Goal: Task Accomplishment & Management: Manage account settings

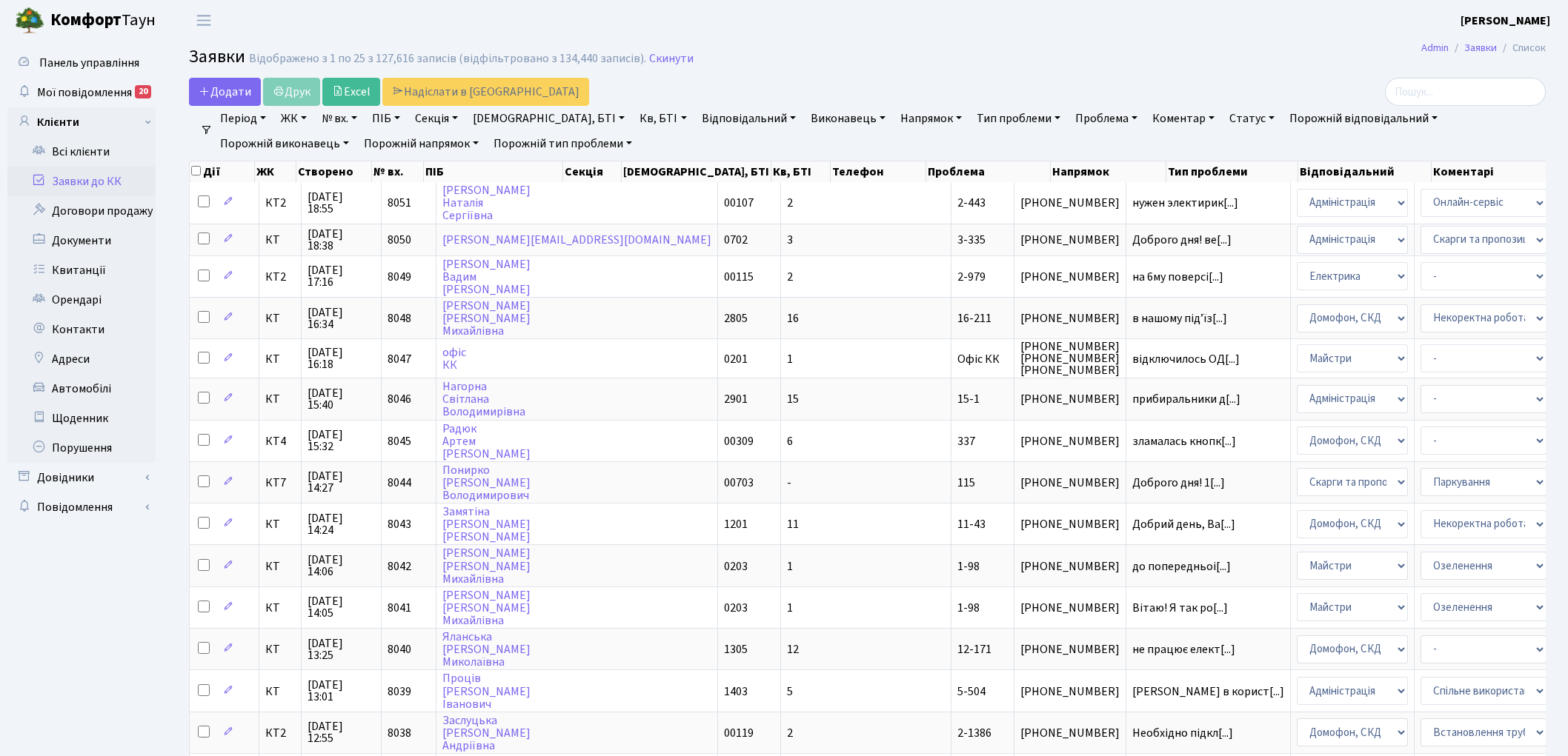
select select "25"
click at [663, 55] on link "Скинути" at bounding box center [671, 59] width 45 height 14
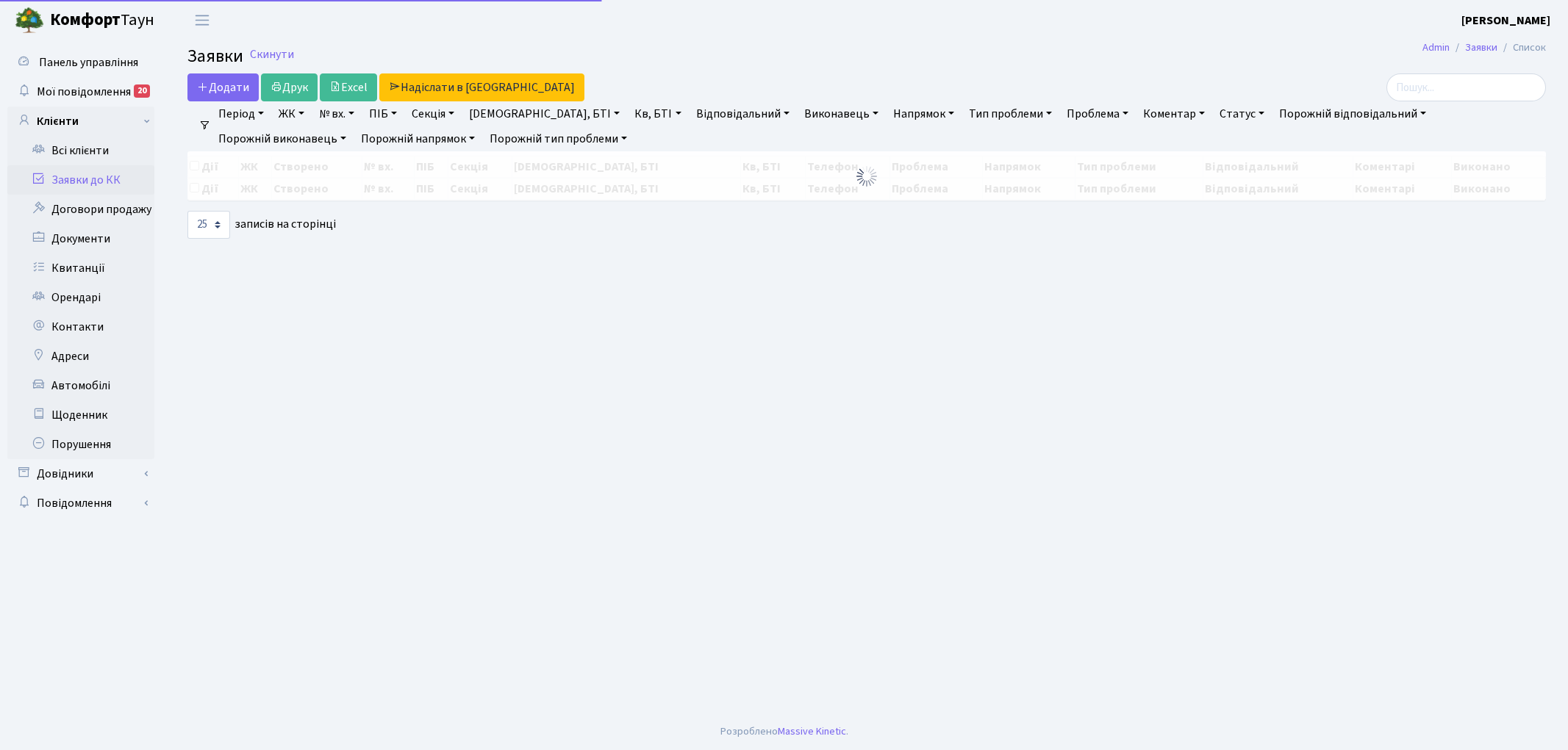
select select "25"
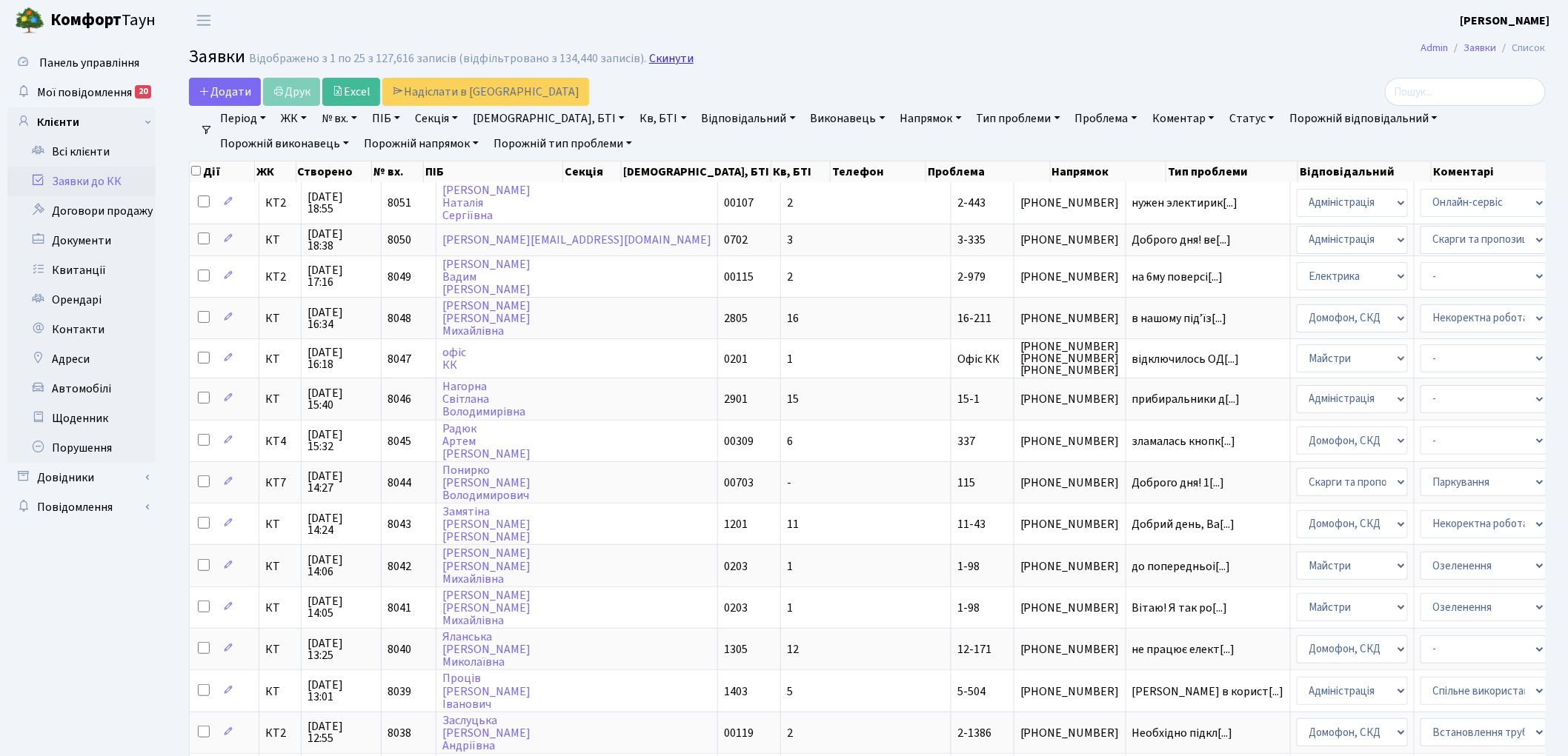
click at [662, 64] on link "Скинути" at bounding box center [671, 59] width 45 height 14
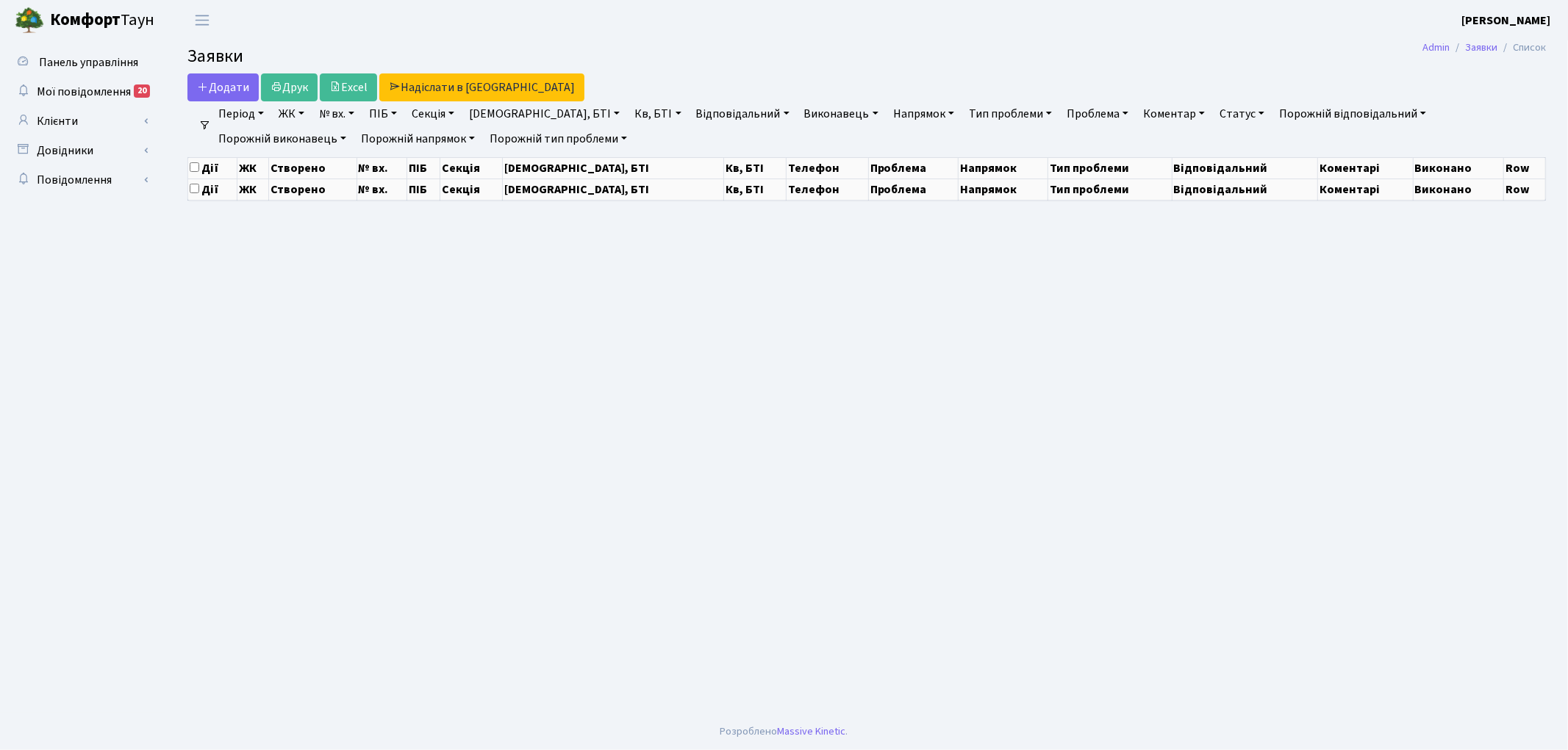
select select "25"
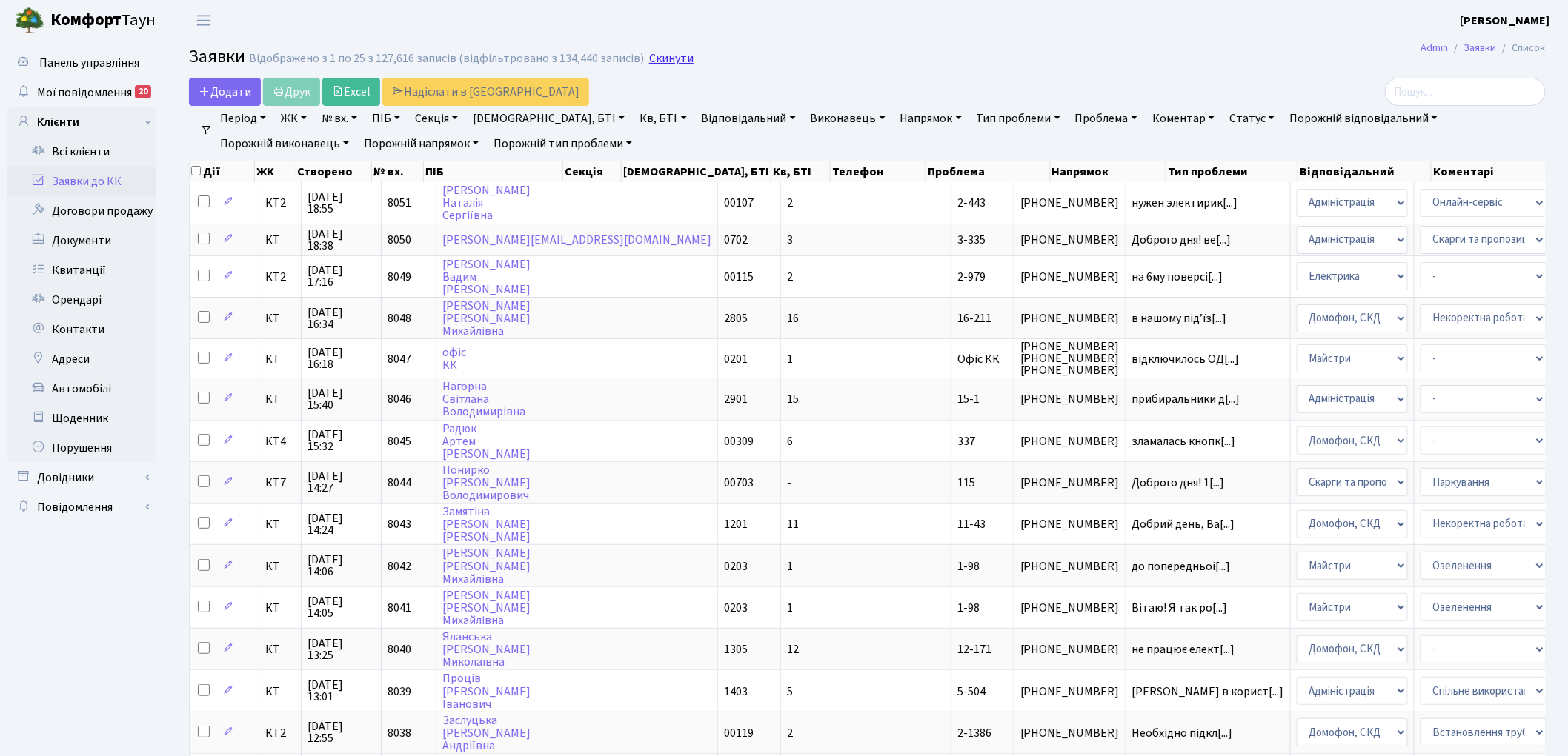
click at [661, 60] on link "Скинути" at bounding box center [671, 59] width 45 height 14
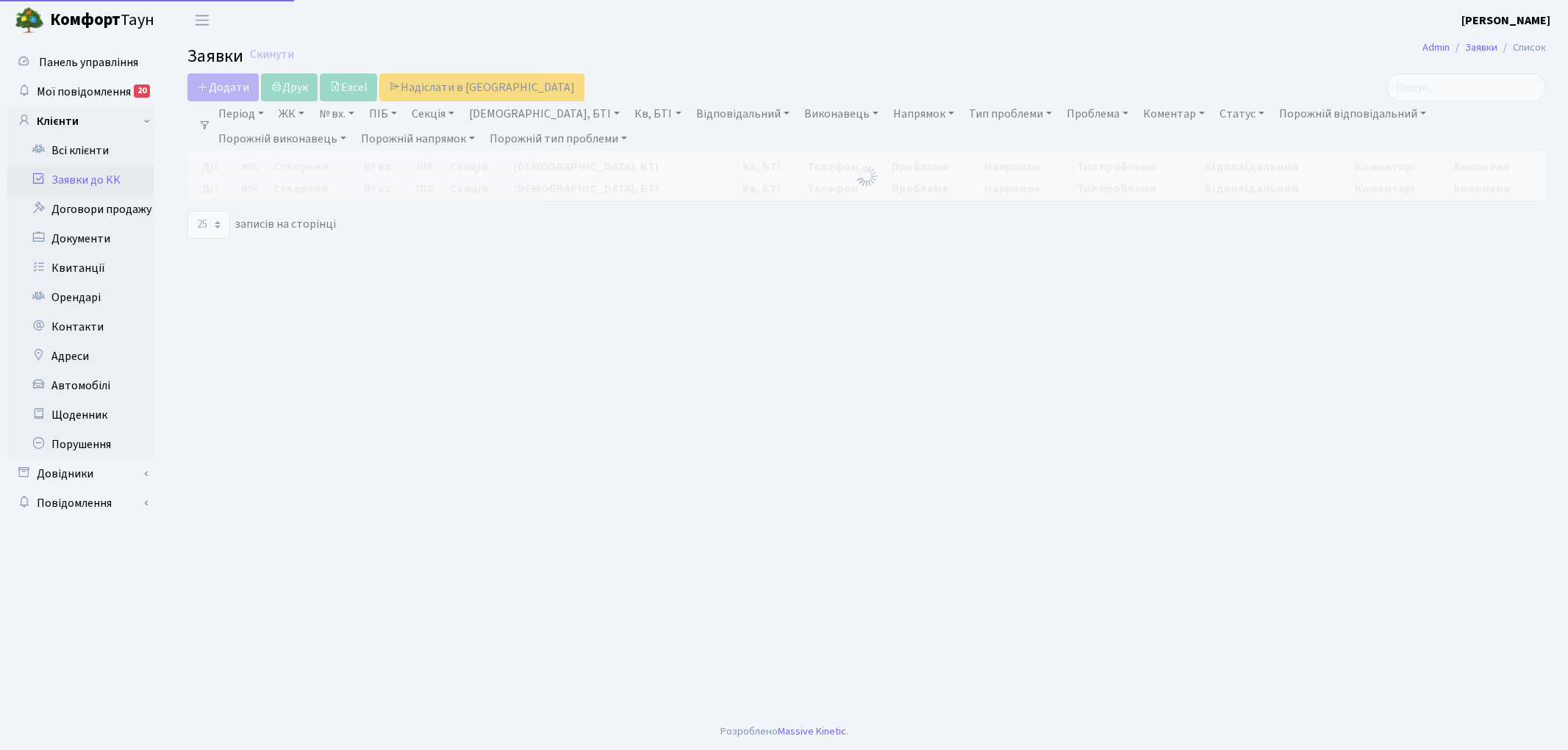
select select "25"
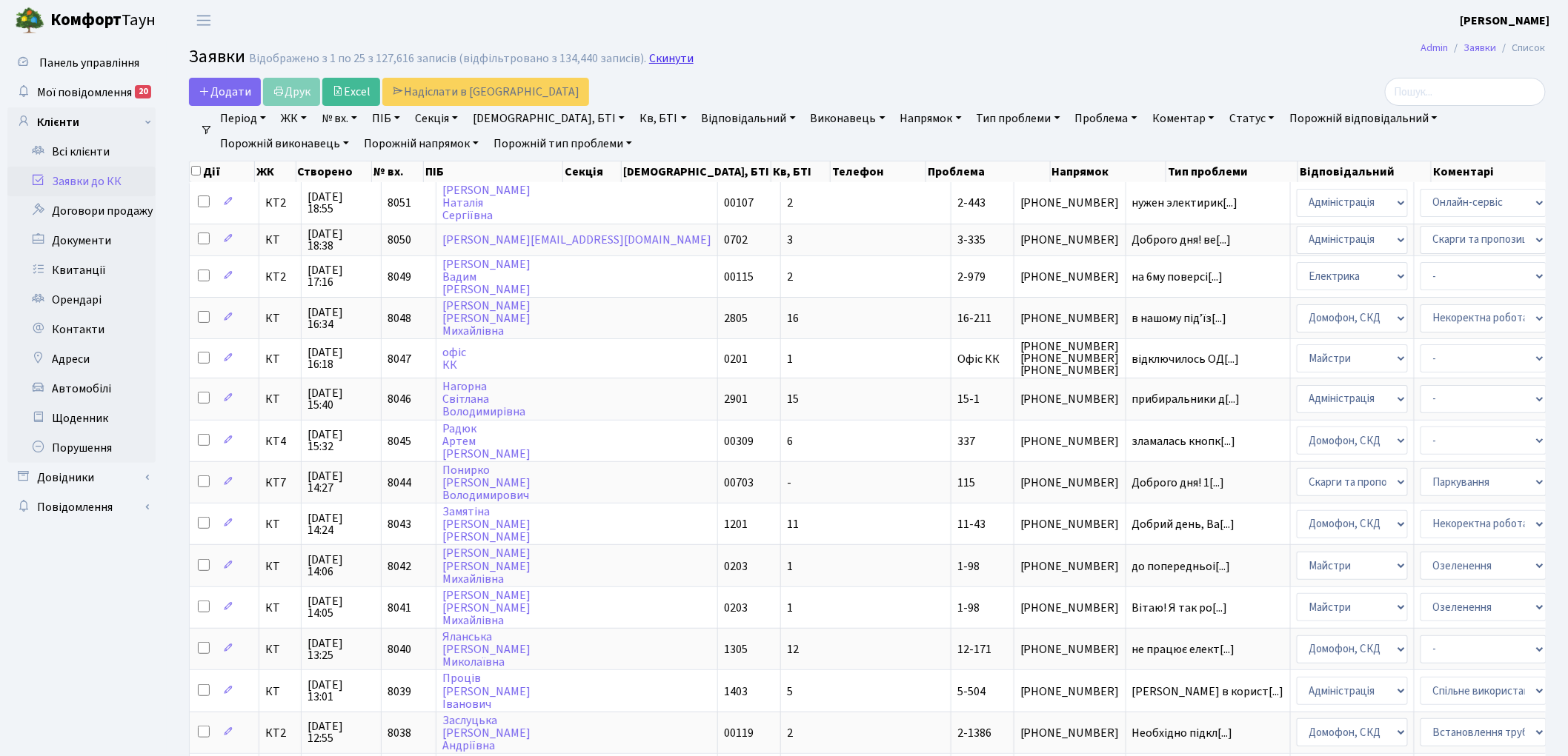
click at [670, 54] on link "Скинути" at bounding box center [671, 59] width 45 height 14
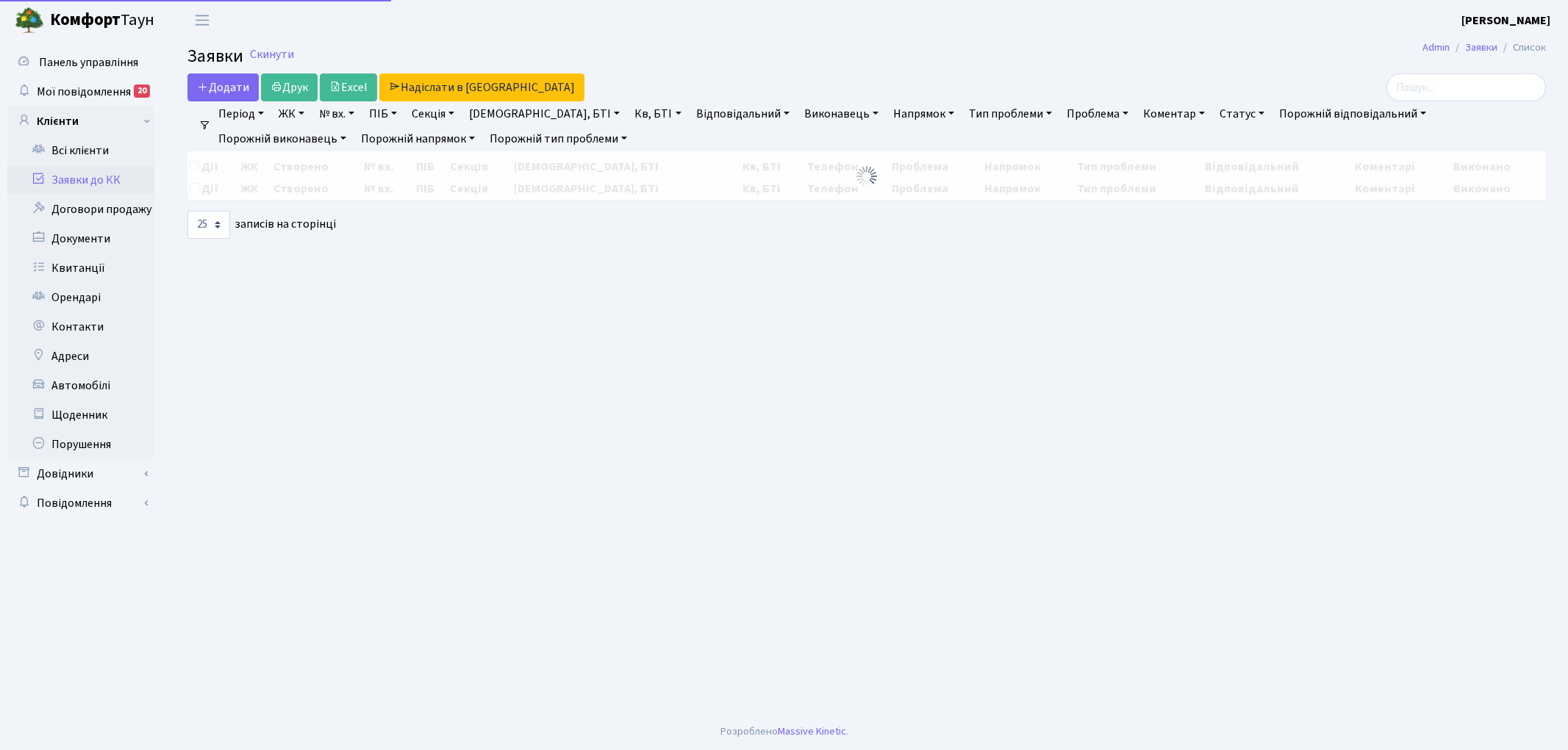
select select "25"
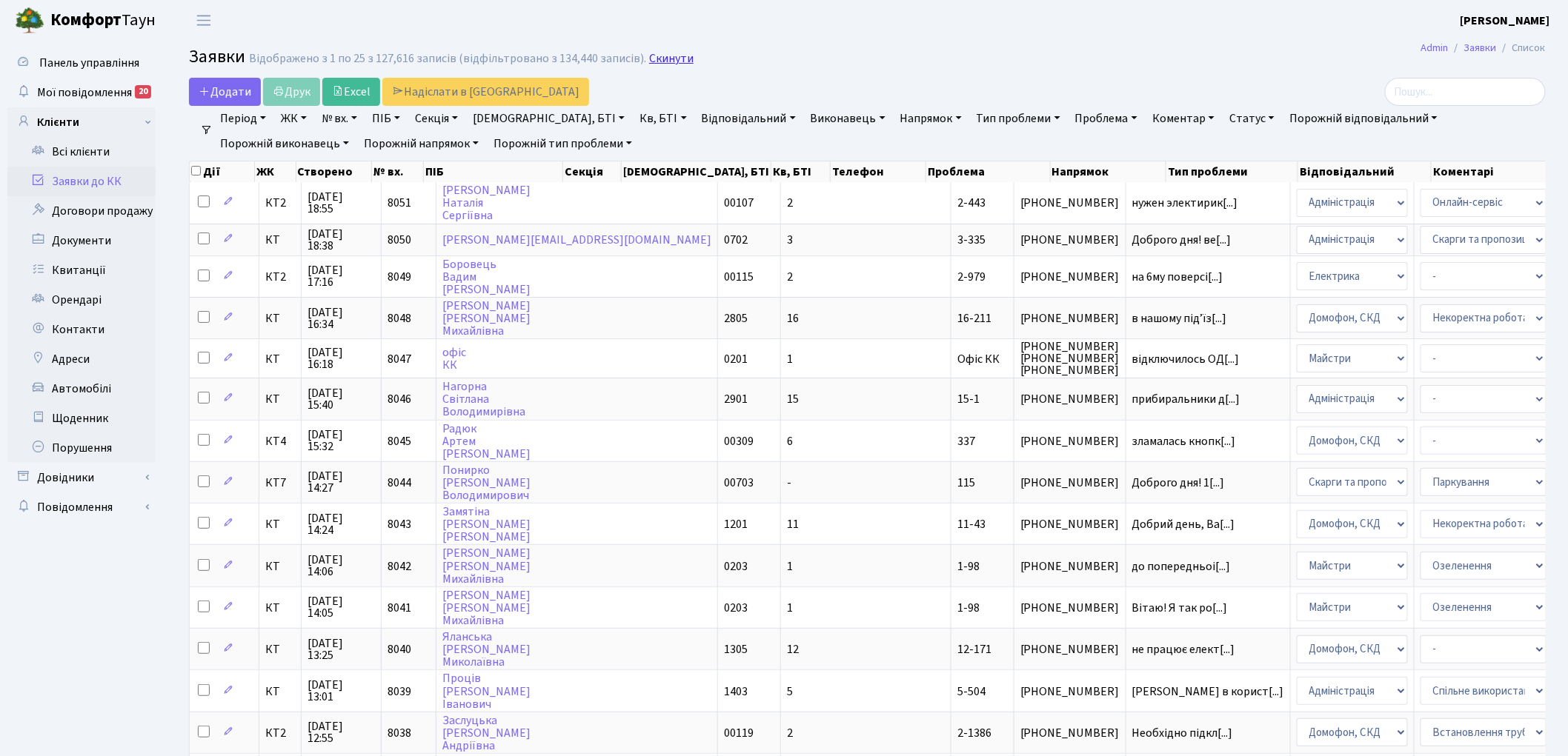
click at [670, 64] on link "Скинути" at bounding box center [671, 59] width 45 height 14
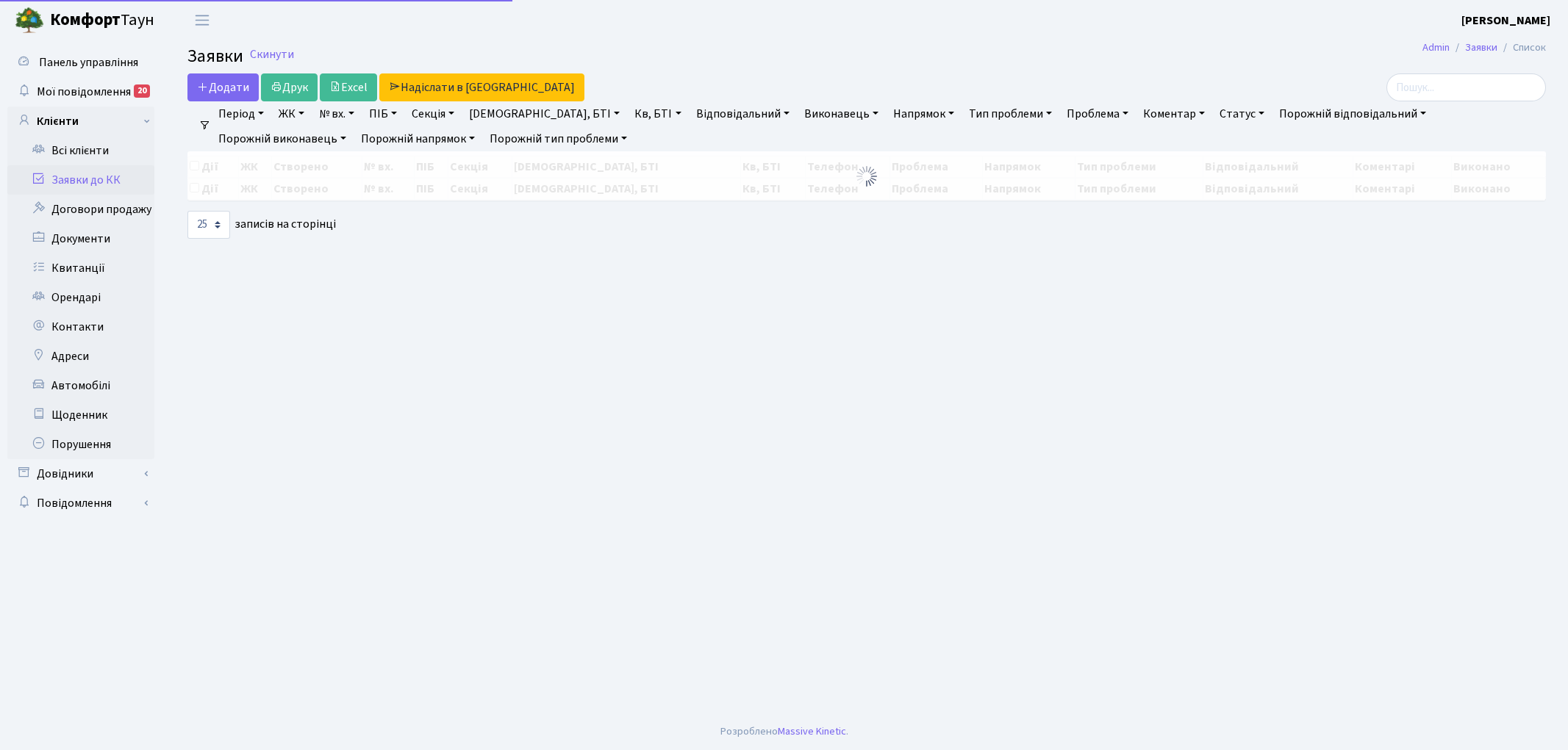
select select "25"
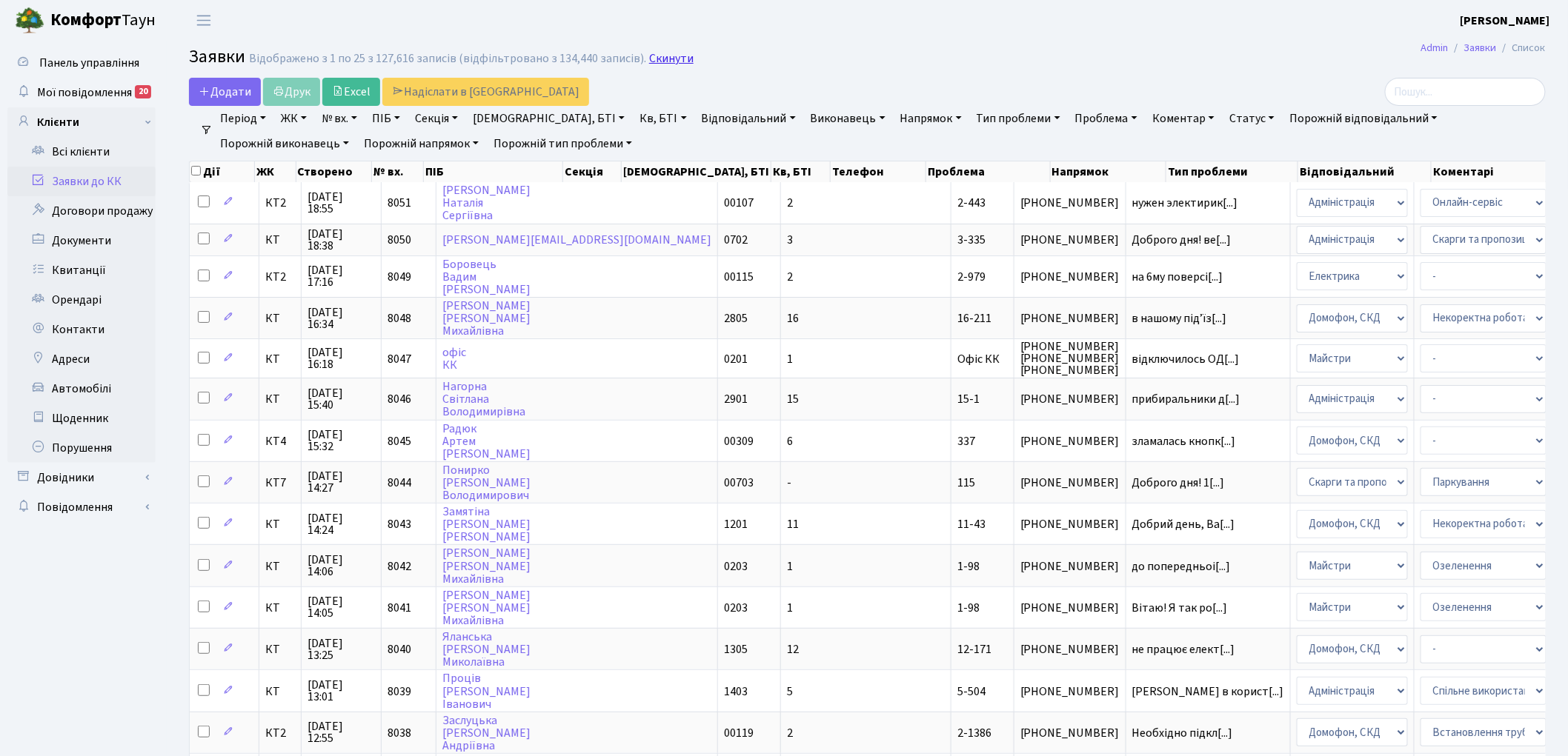
click at [649, 59] on link "Скинути" at bounding box center [671, 59] width 45 height 14
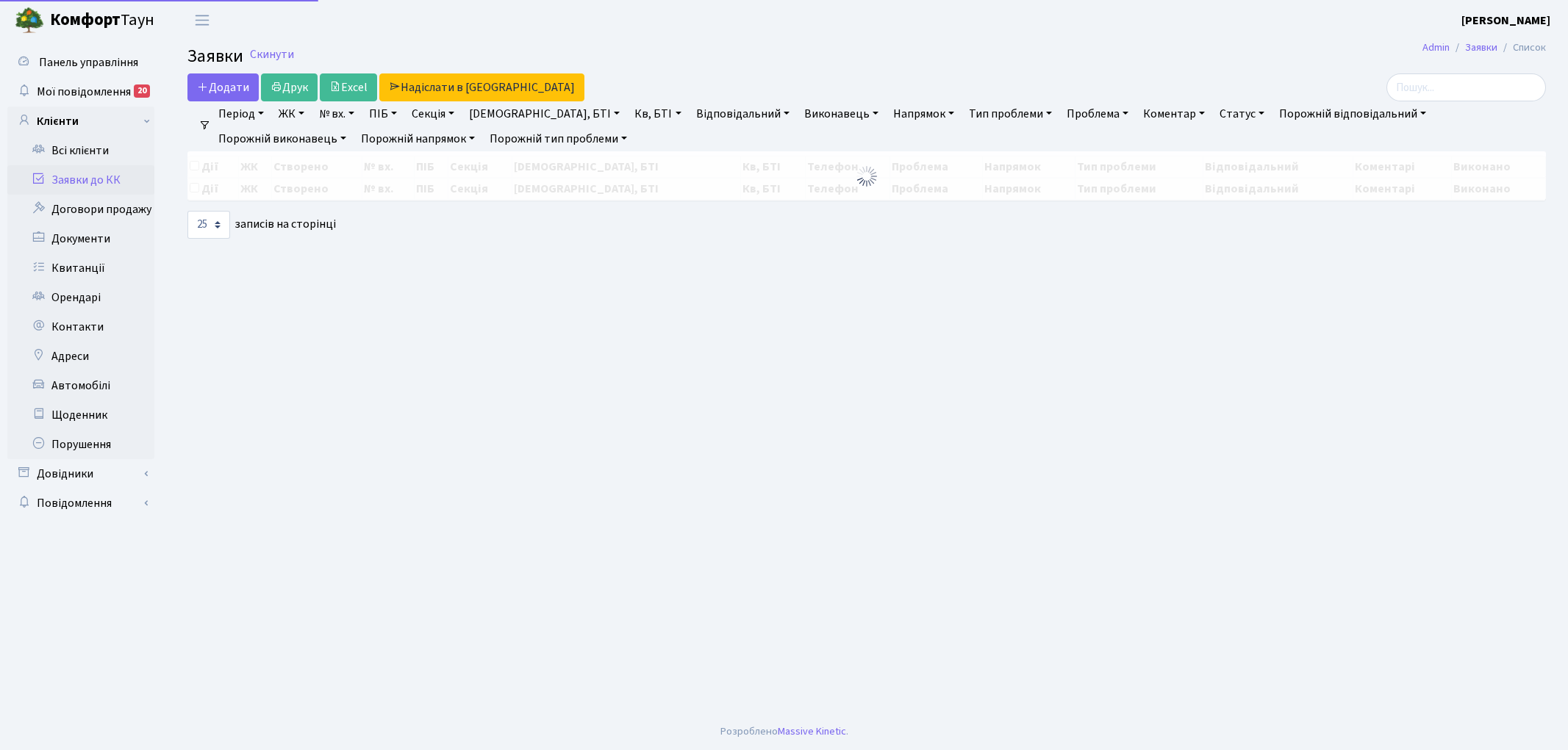
select select "25"
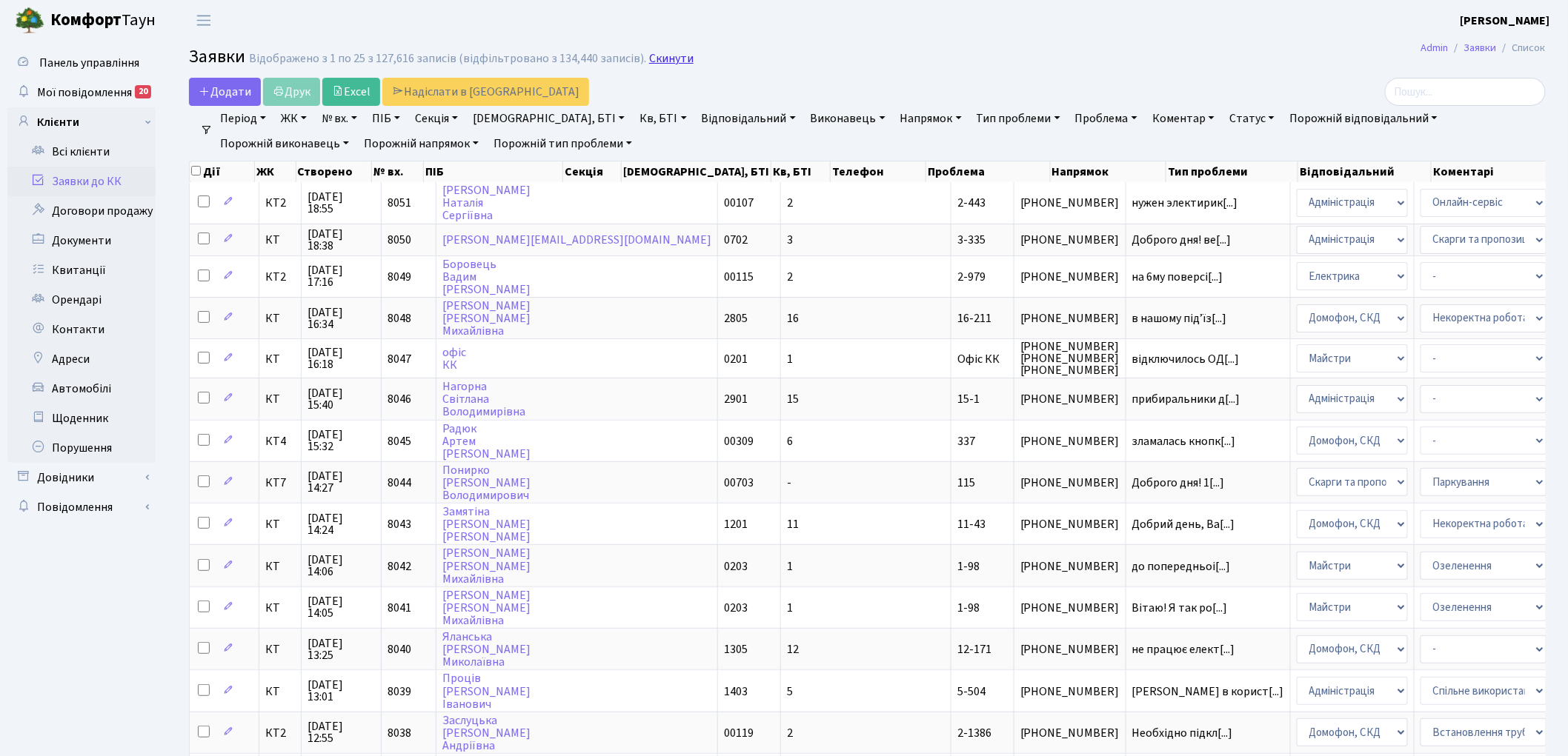
click at [661, 60] on link "Скинути" at bounding box center [671, 59] width 45 height 14
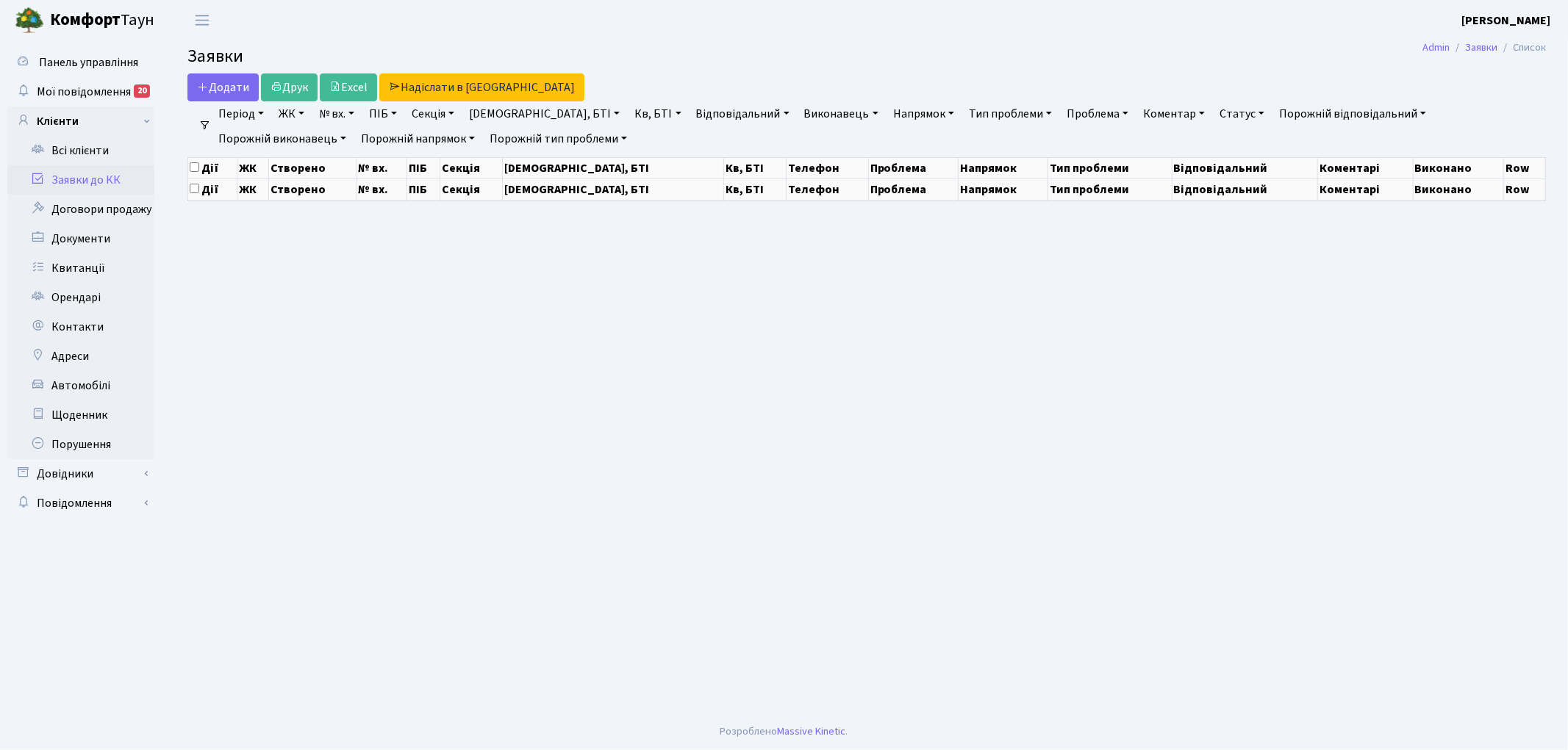
select select "25"
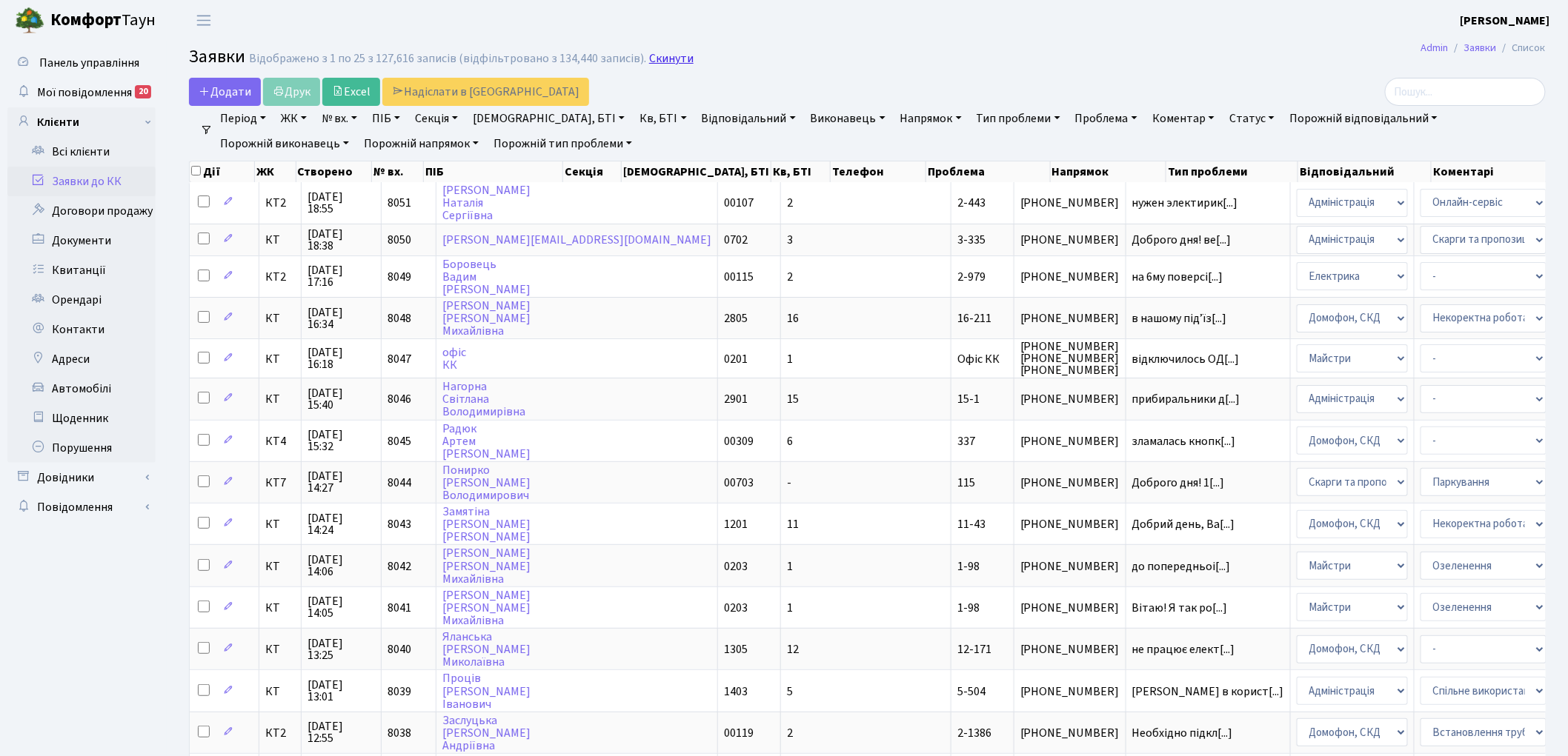
click at [658, 60] on link "Скинути" at bounding box center [671, 59] width 45 height 14
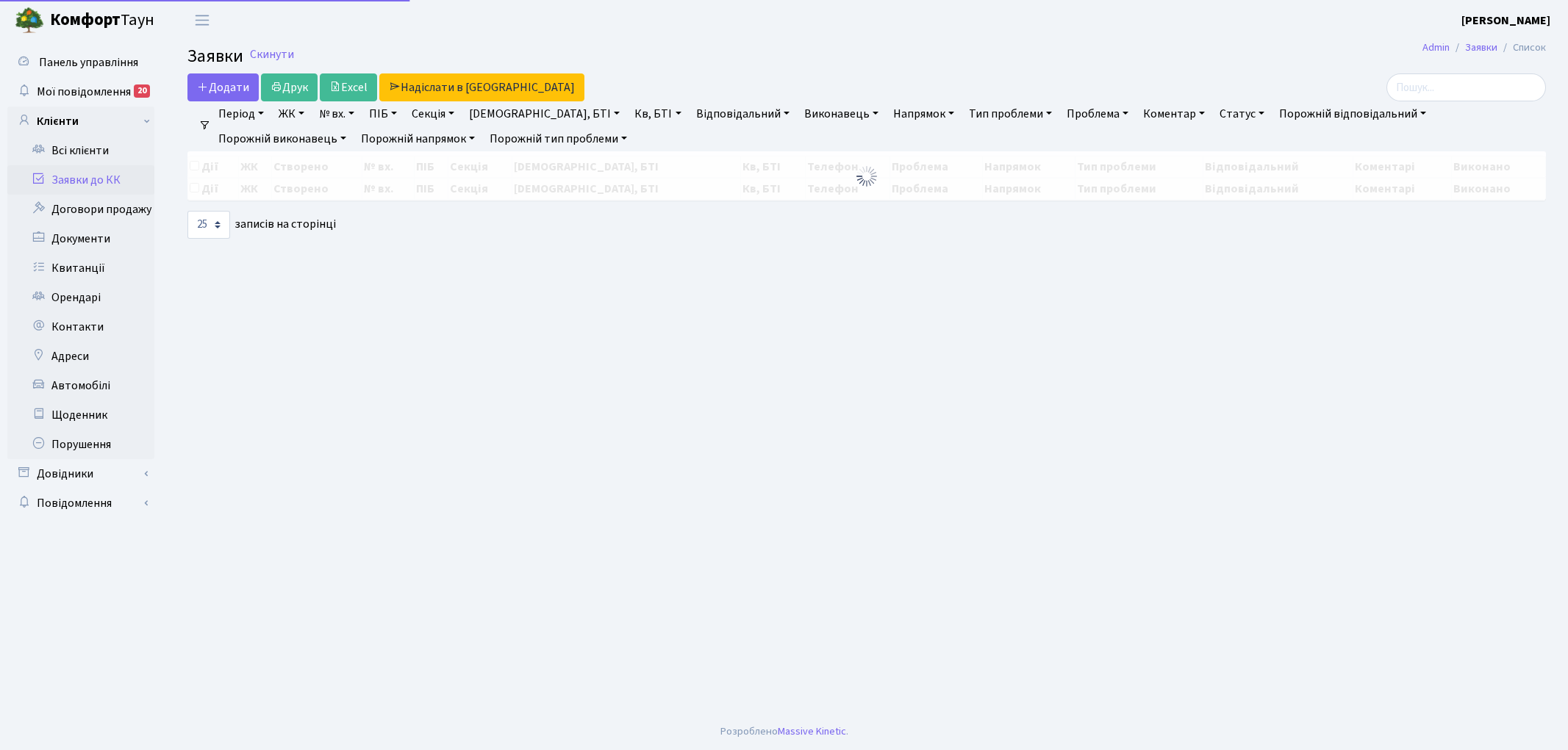
select select "25"
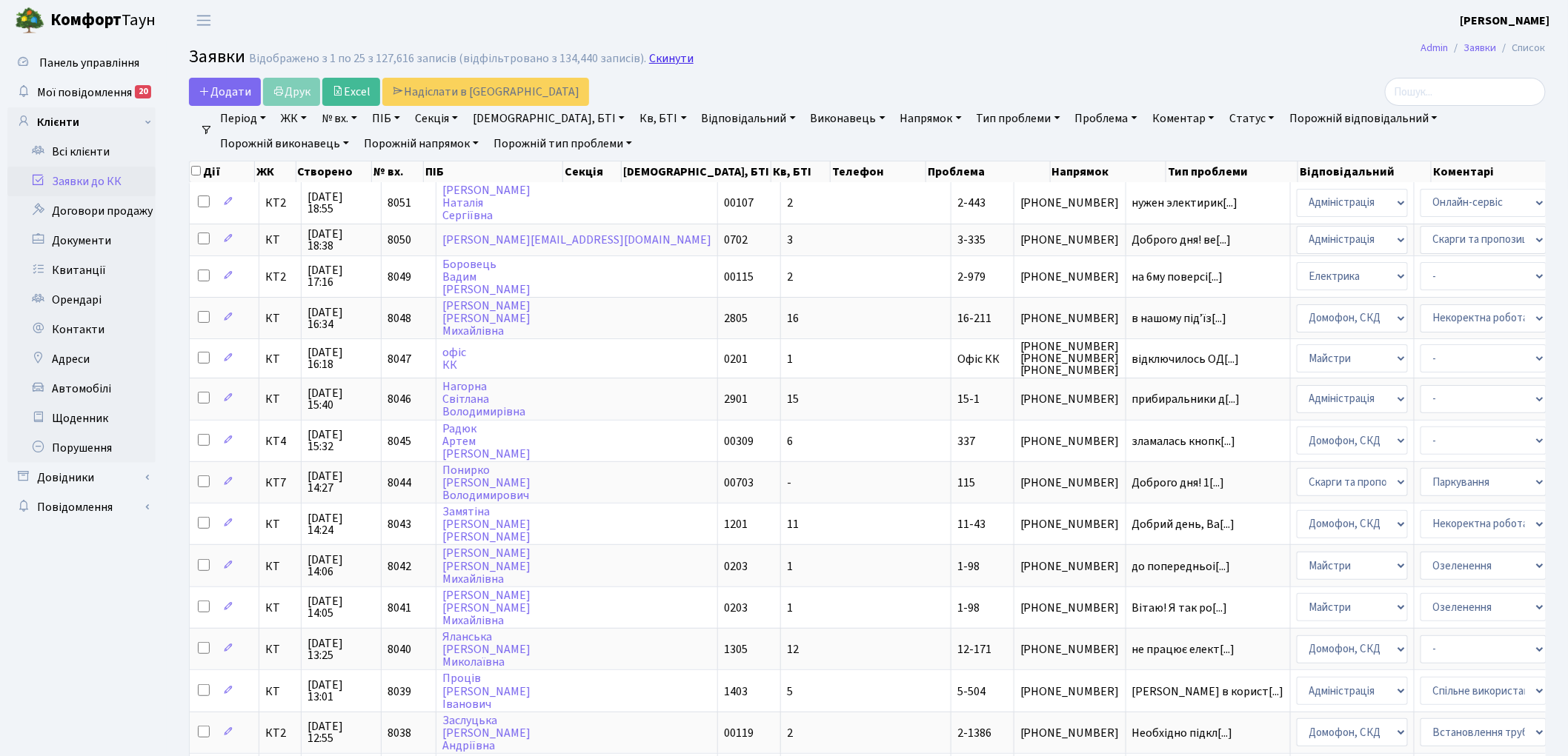
click at [657, 53] on link "Скинути" at bounding box center [671, 59] width 45 height 14
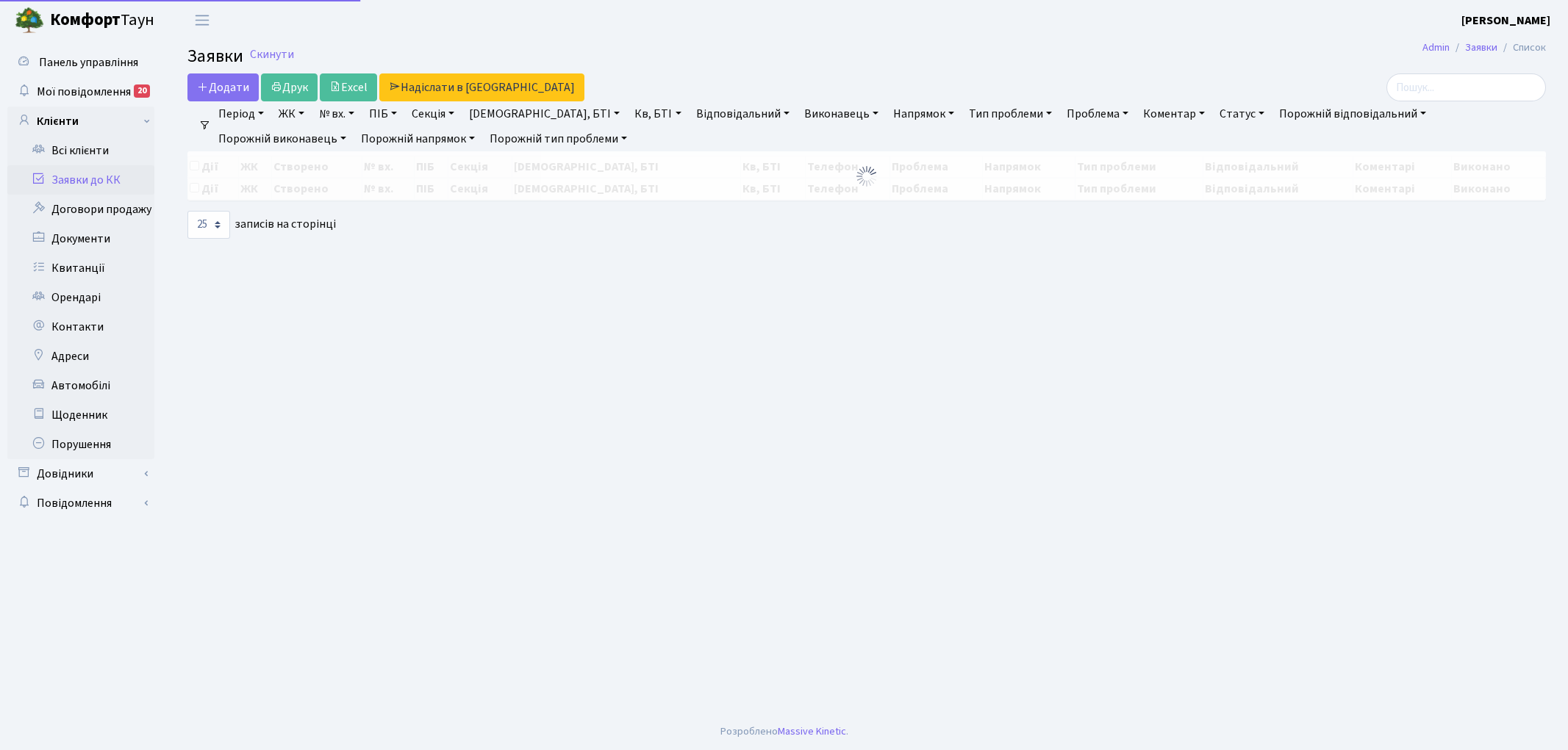
select select "25"
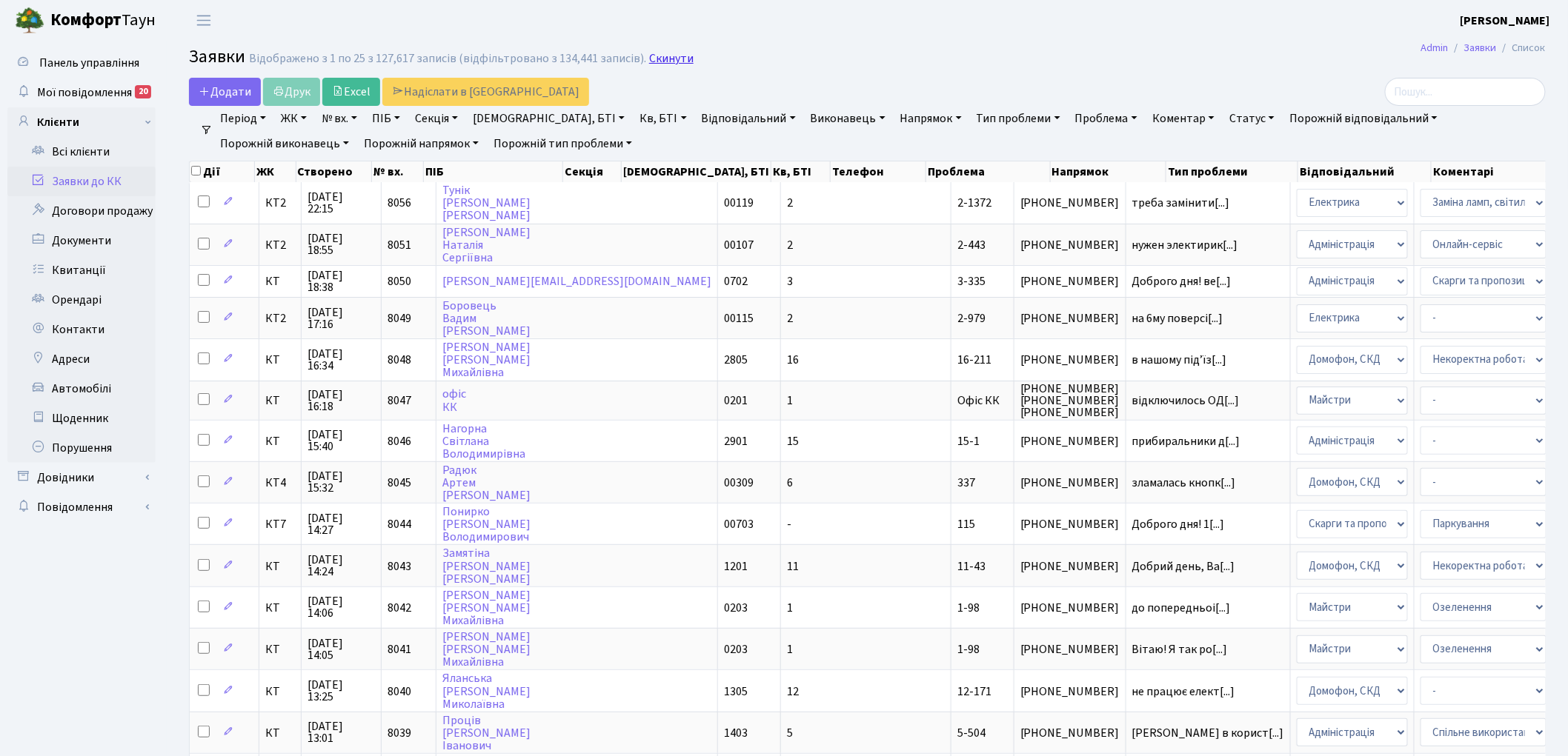
click at [663, 57] on link "Скинути" at bounding box center [671, 59] width 45 height 14
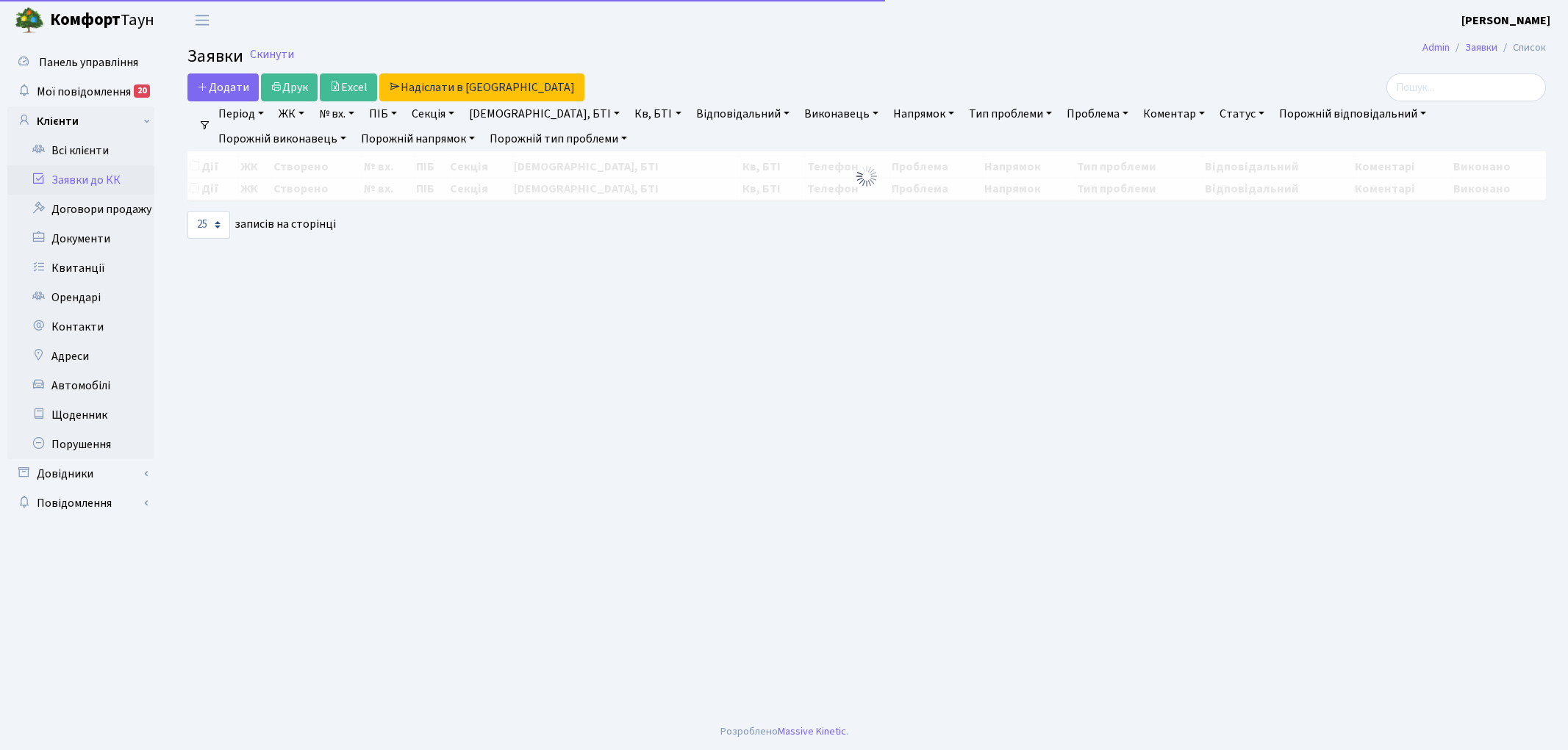
select select "25"
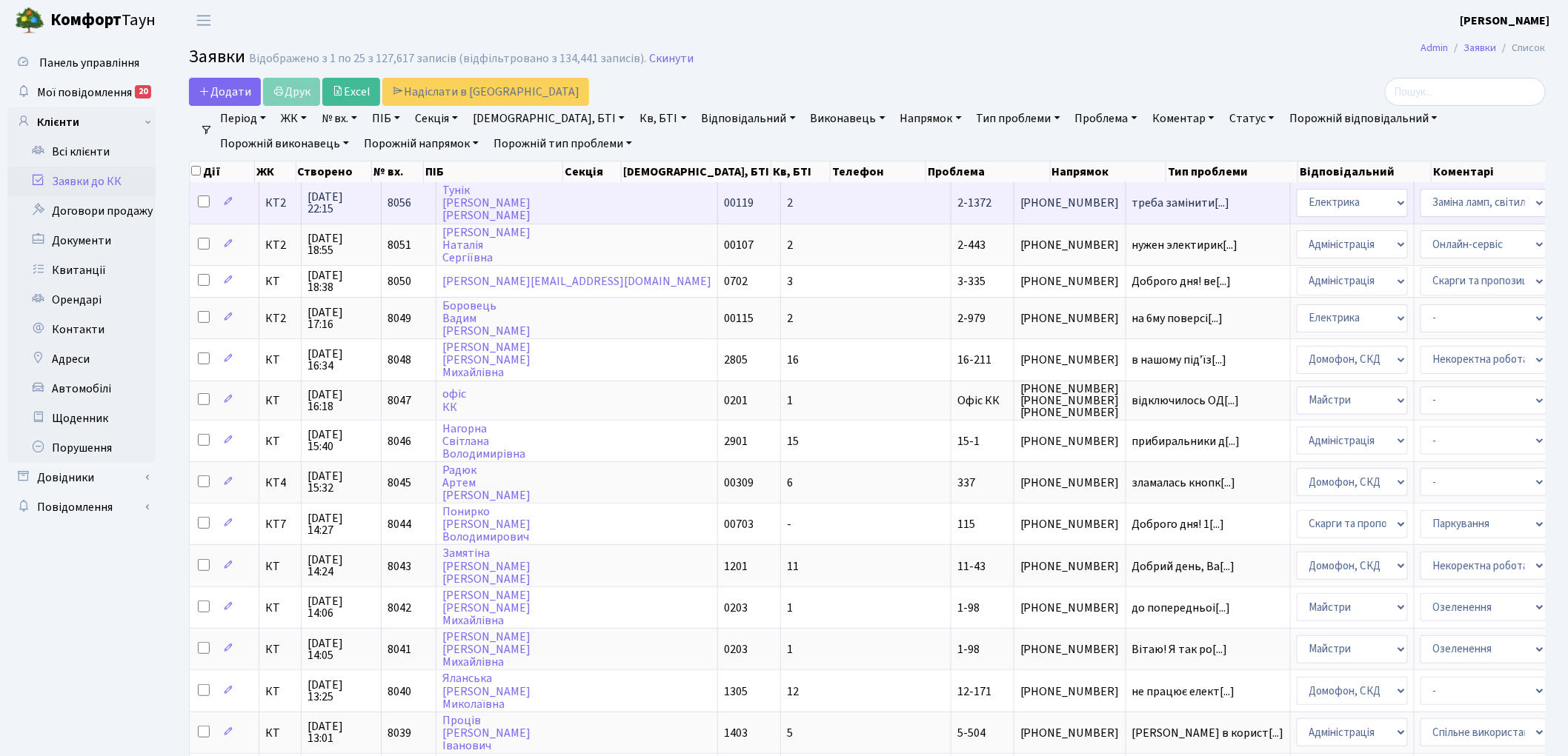
select select "22"
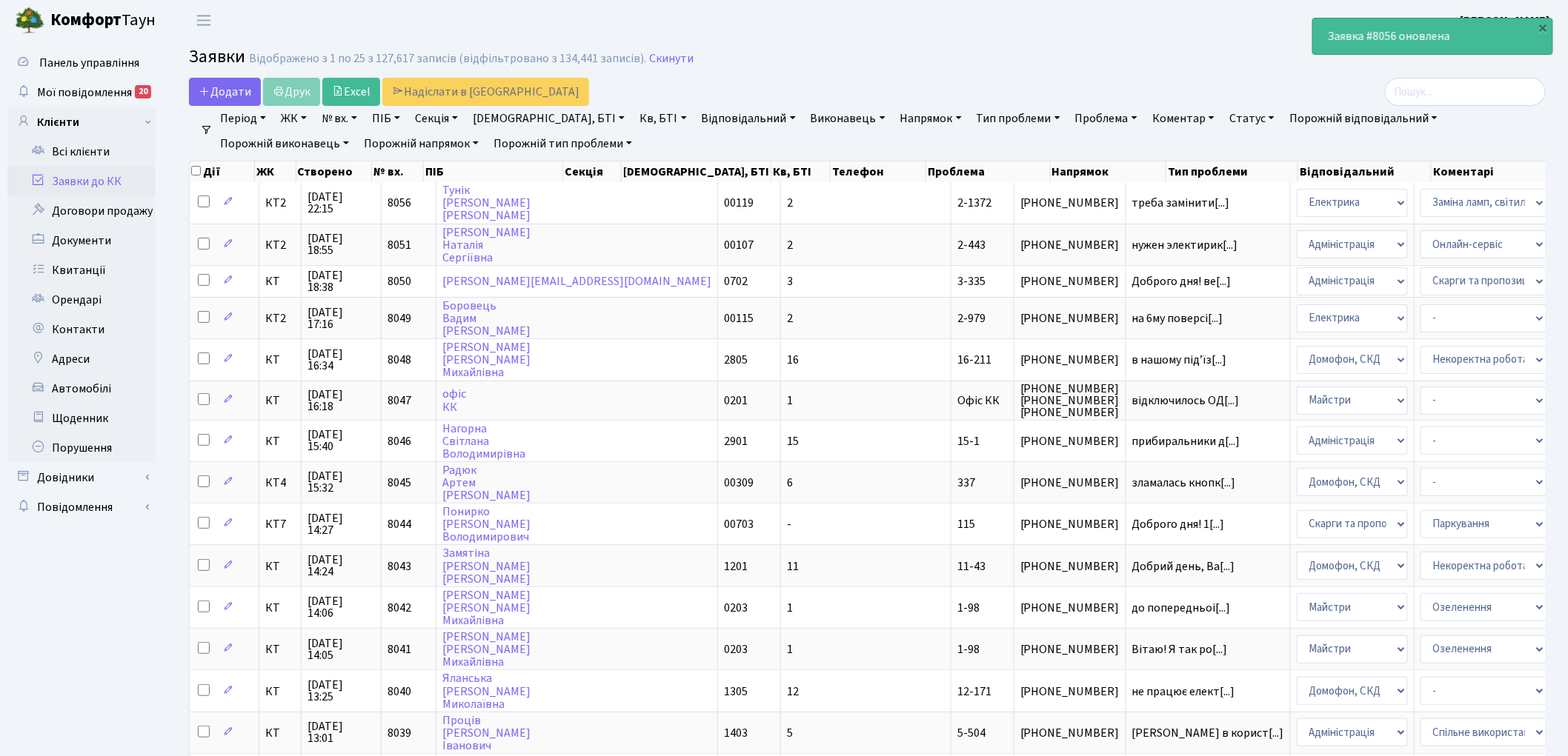
click at [1081, 53] on h2 "Заявки Відображено з 1 по 25 з 127,617 записів (відфільтровано з 134,441 записі…" at bounding box center [868, 59] width 1357 height 25
click at [656, 55] on link "Скинути" at bounding box center [671, 59] width 45 height 14
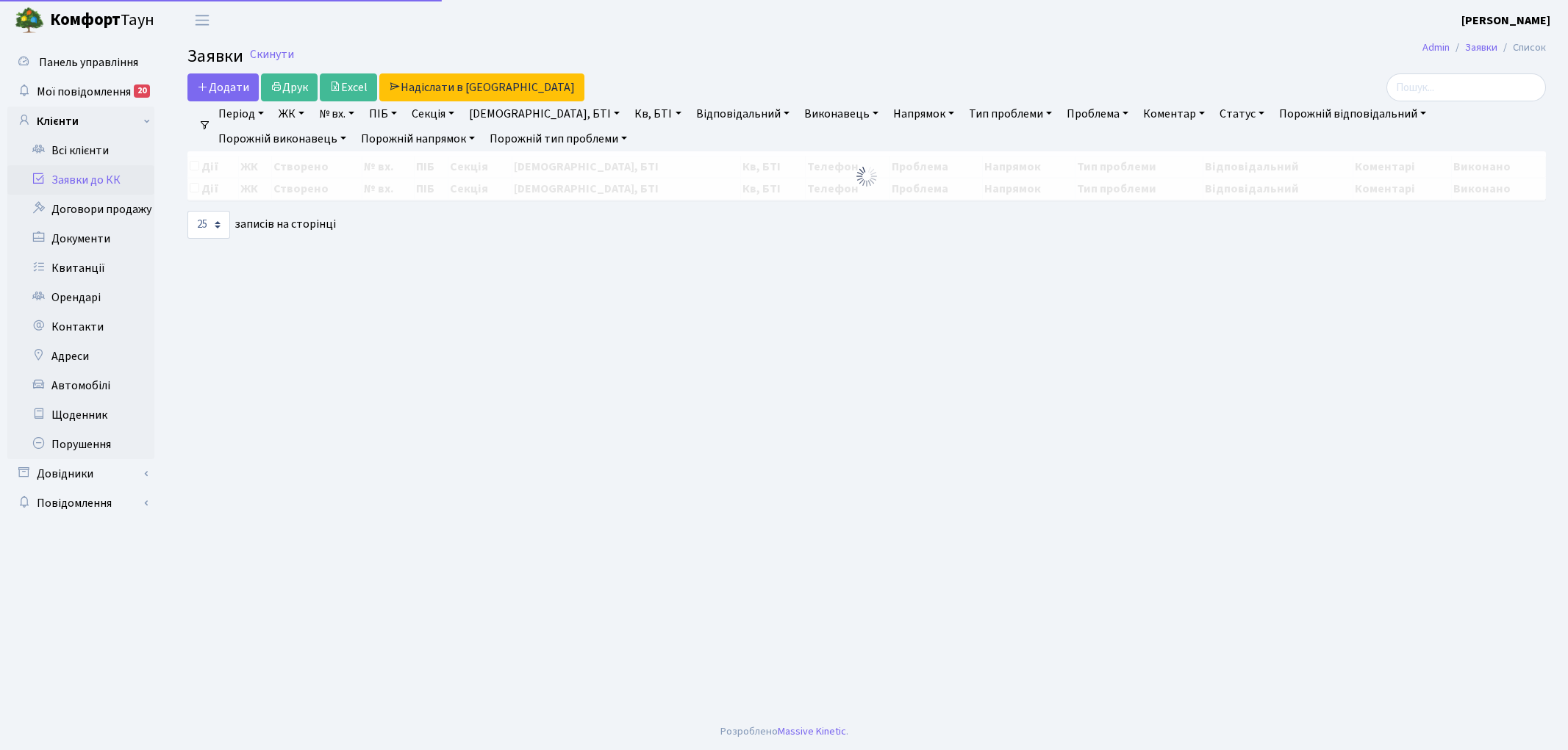
select select "25"
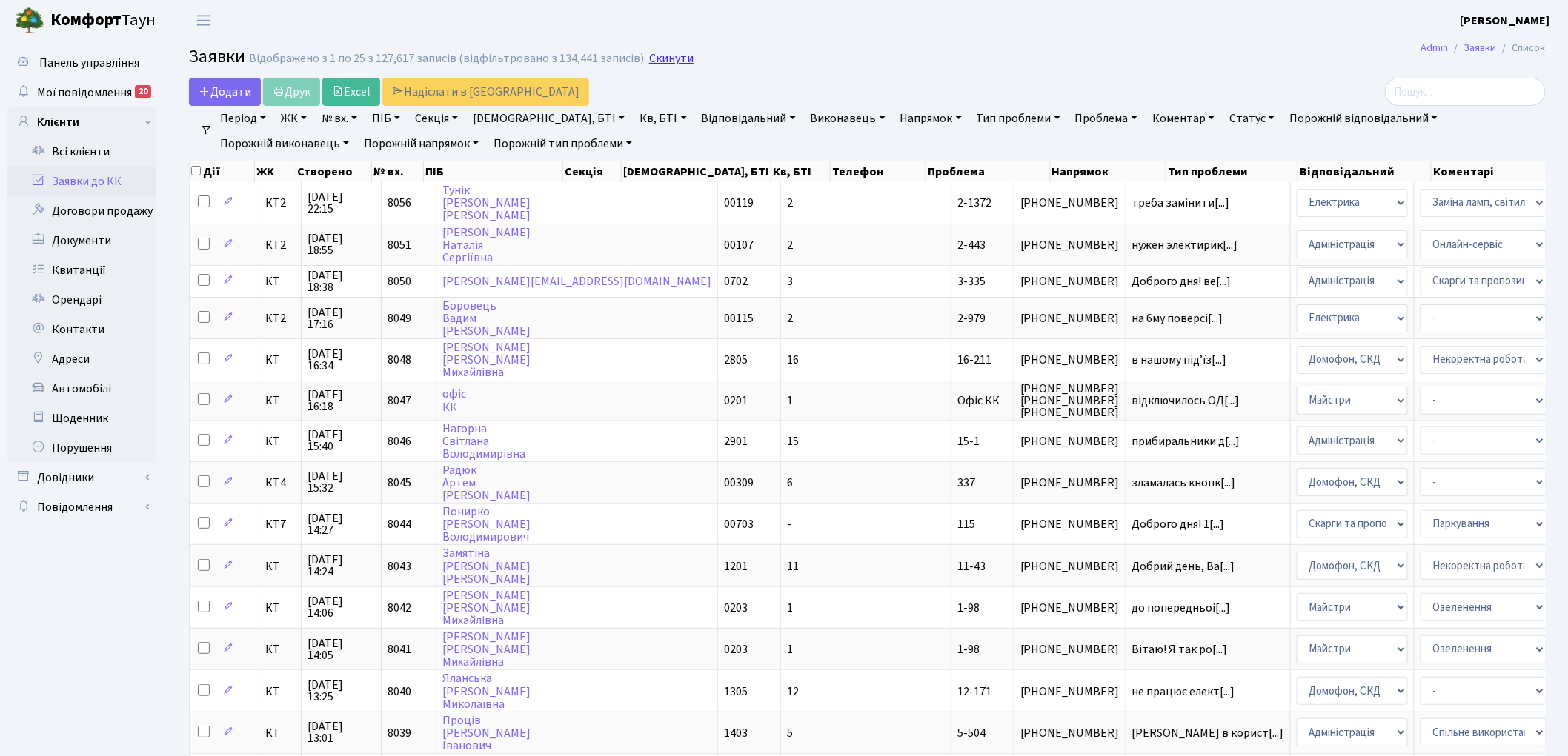
click at [649, 57] on link "Скинути" at bounding box center [671, 59] width 45 height 14
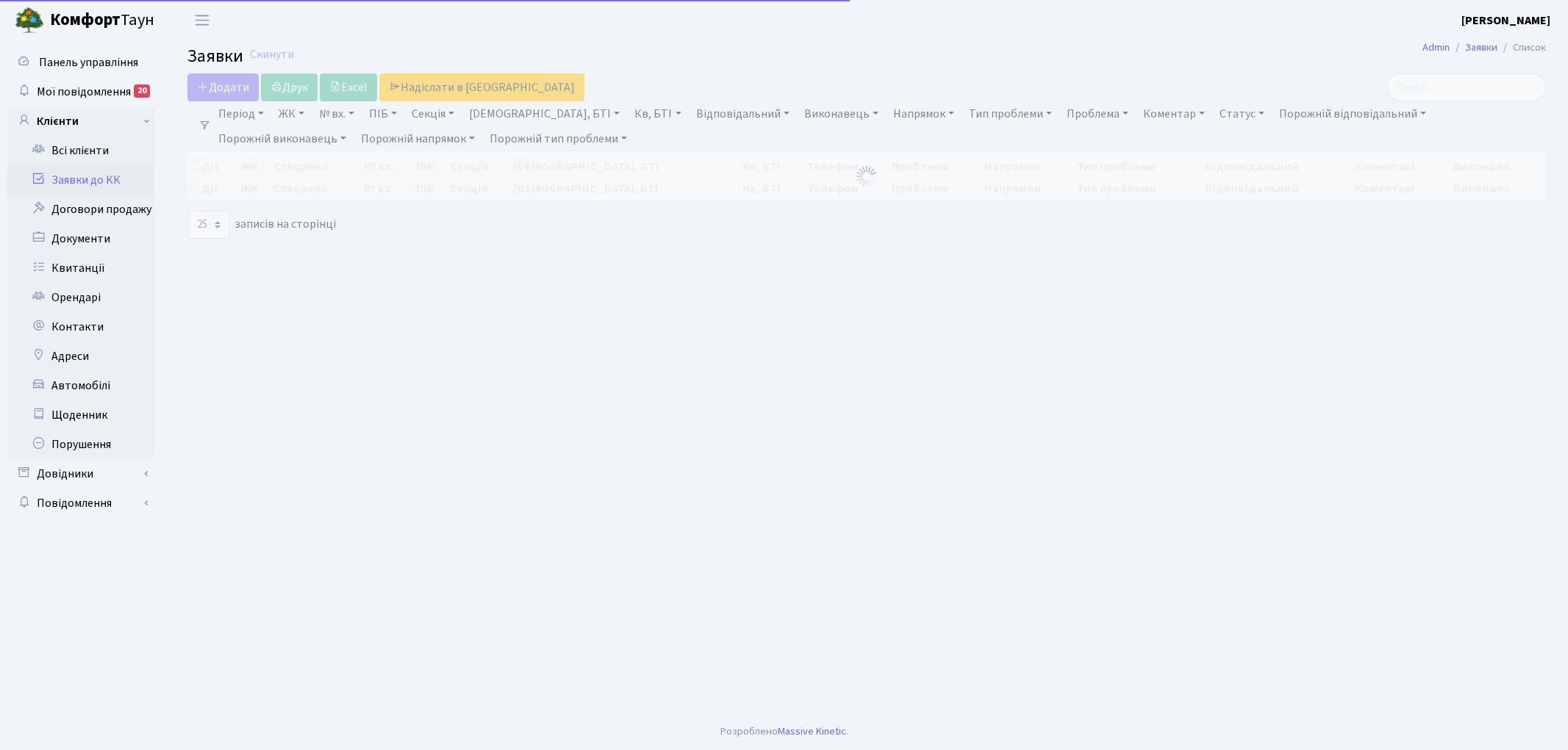
select select "25"
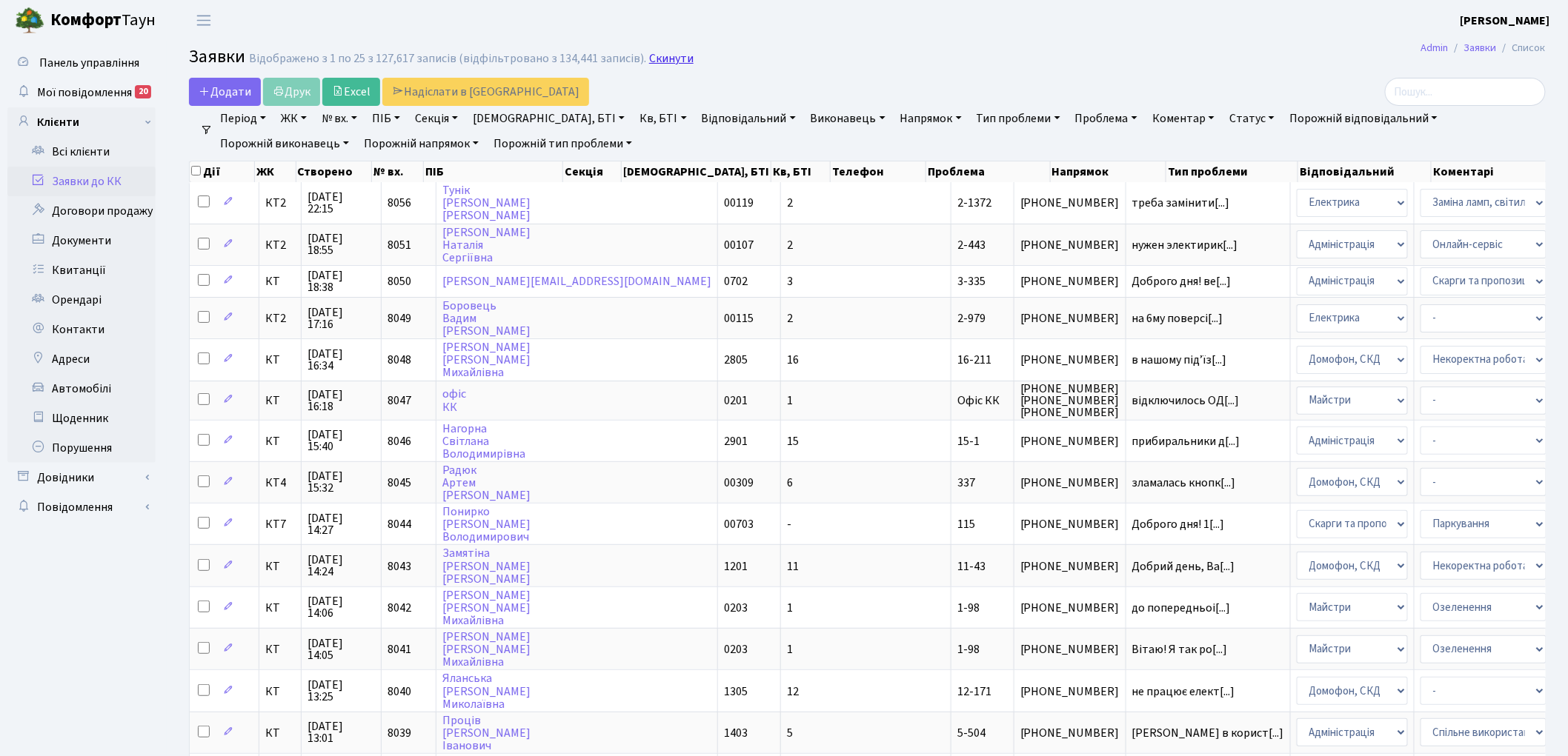
click at [660, 59] on link "Скинути" at bounding box center [671, 59] width 45 height 14
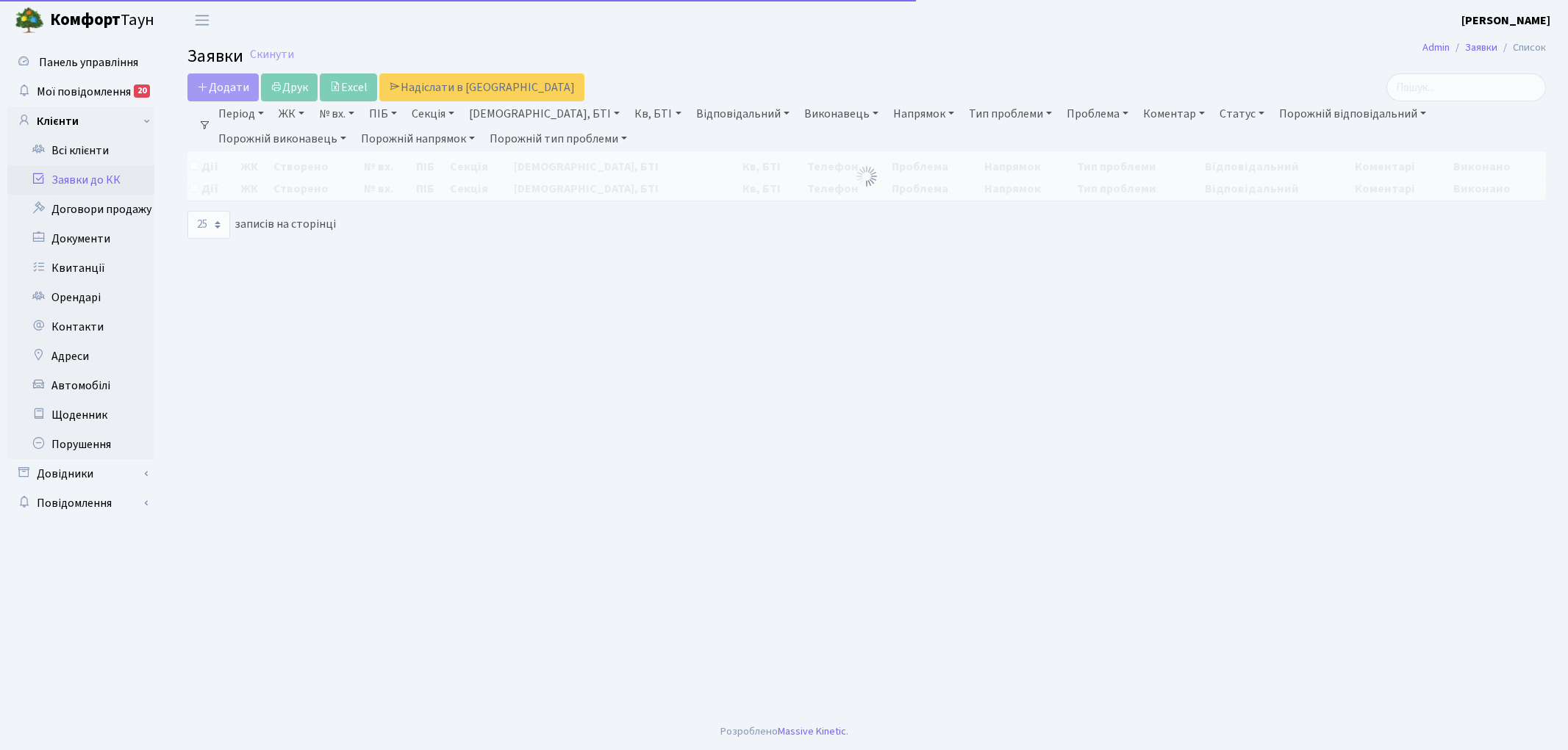
select select "25"
